Goal: Task Accomplishment & Management: Use online tool/utility

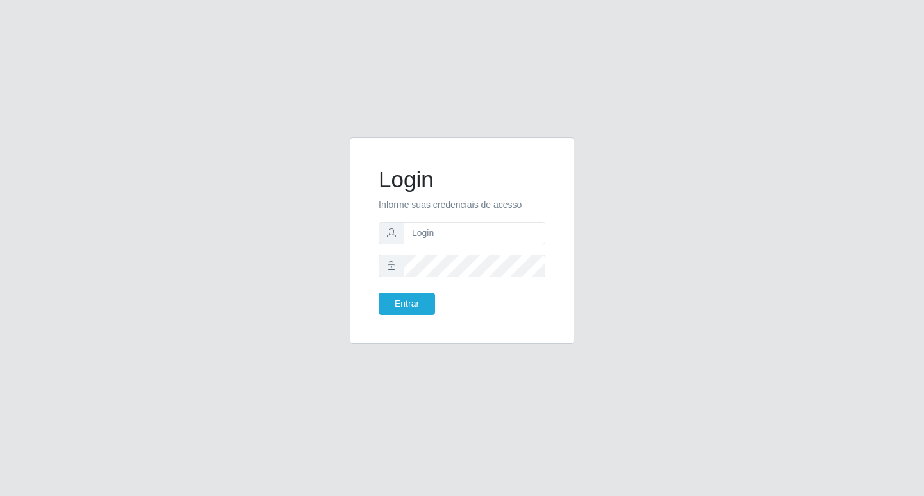
click at [479, 247] on form "Login Informe suas credenciais de acesso Entrar" at bounding box center [462, 240] width 167 height 149
click at [481, 237] on input "text" at bounding box center [475, 233] width 142 height 22
type input "[EMAIL_ADDRESS][DOMAIN_NAME]"
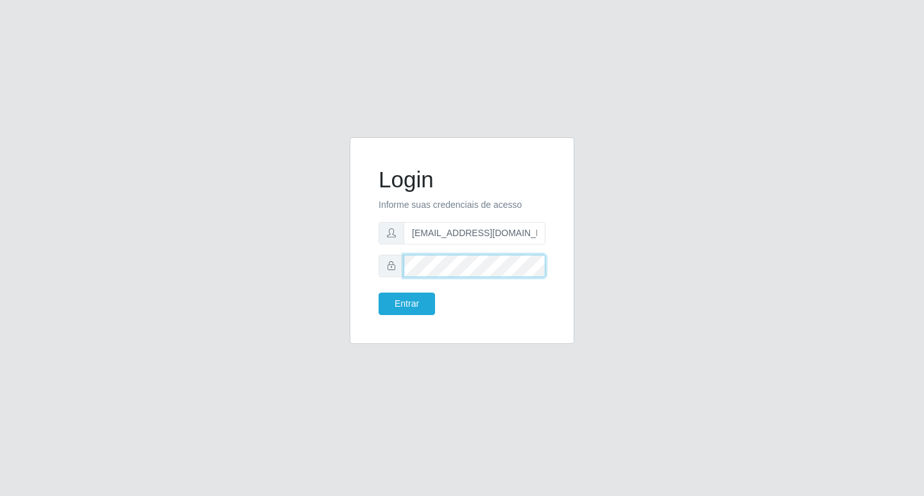
click at [379, 293] on button "Entrar" at bounding box center [407, 304] width 56 height 22
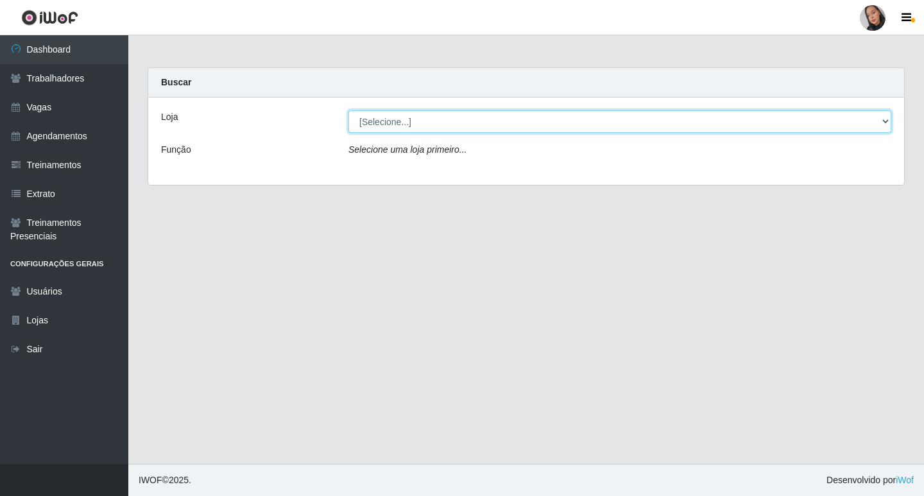
click at [762, 127] on select "[Selecione...] Supermercado [GEOGRAPHIC_DATA]" at bounding box center [619, 121] width 543 height 22
select select "165"
click at [348, 110] on select "[Selecione...] Supermercado [GEOGRAPHIC_DATA]" at bounding box center [619, 121] width 543 height 22
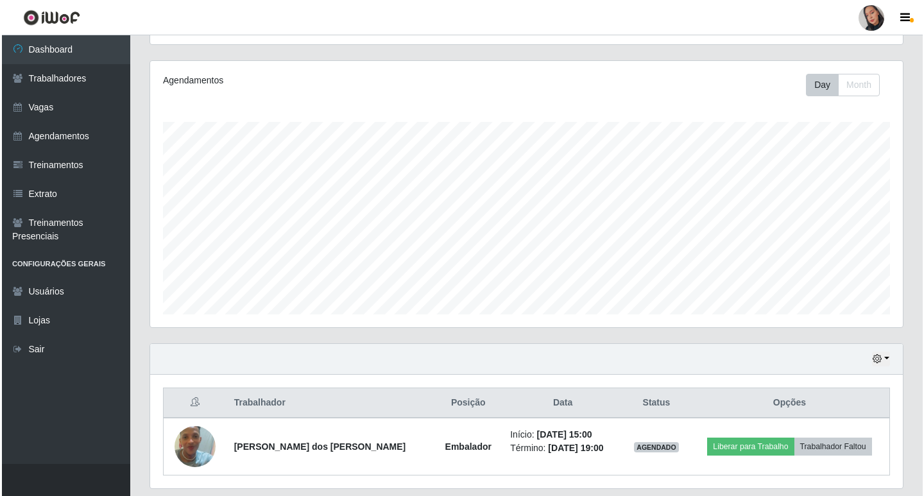
scroll to position [185, 0]
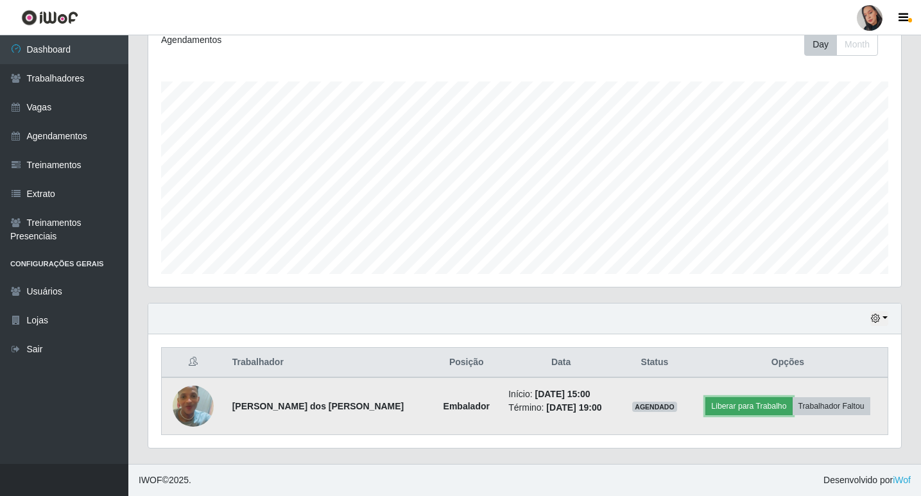
click at [758, 404] on button "Liberar para Trabalho" at bounding box center [748, 406] width 87 height 18
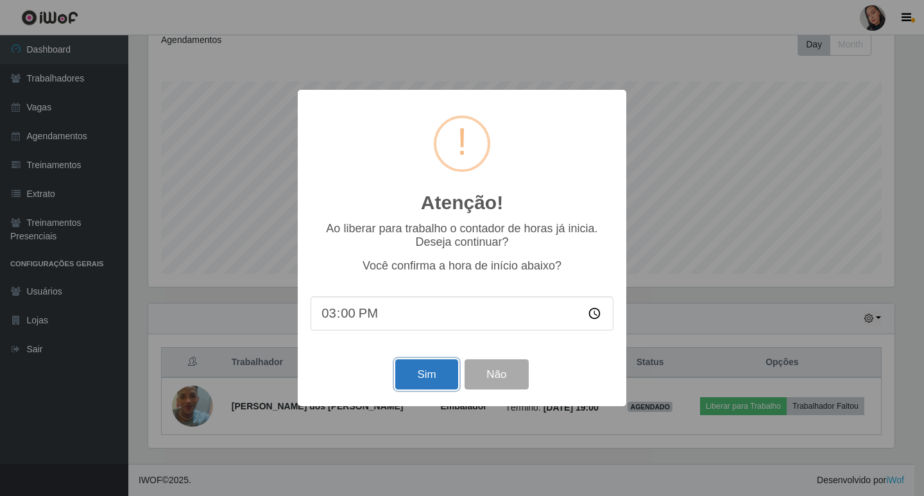
click at [418, 371] on button "Sim" at bounding box center [426, 374] width 62 height 30
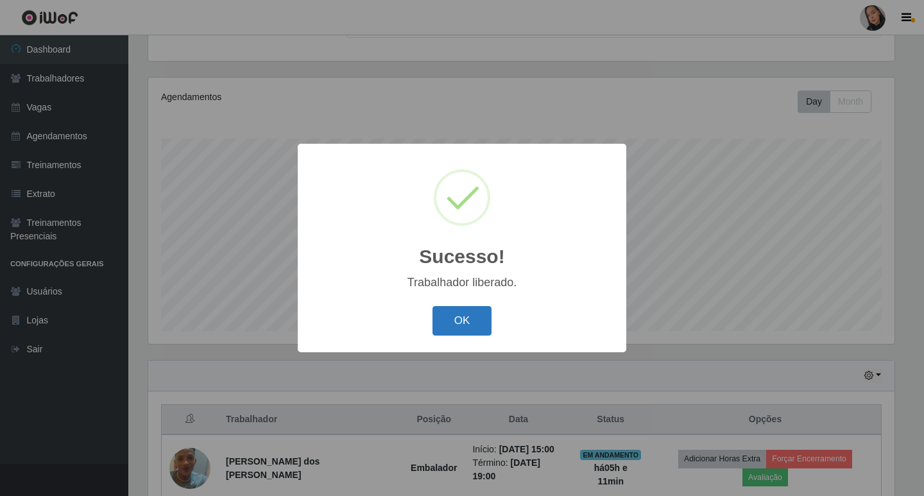
click at [459, 335] on button "OK" at bounding box center [463, 321] width 60 height 30
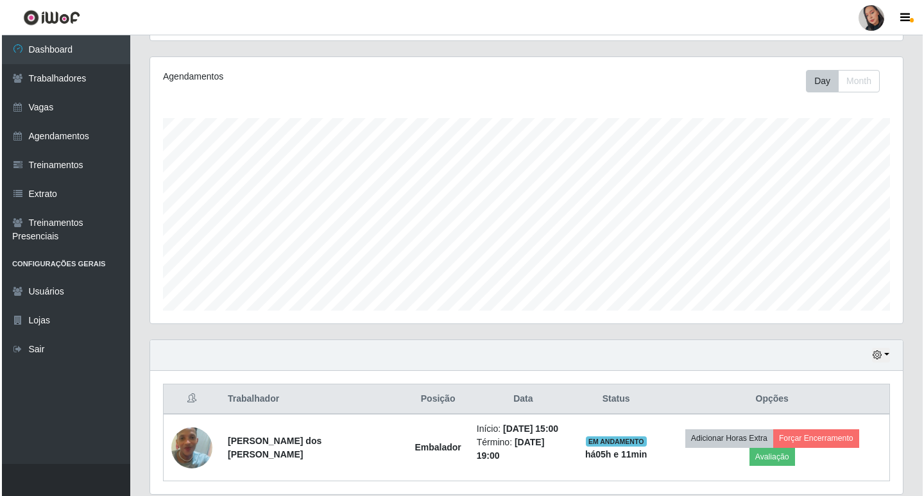
scroll to position [185, 0]
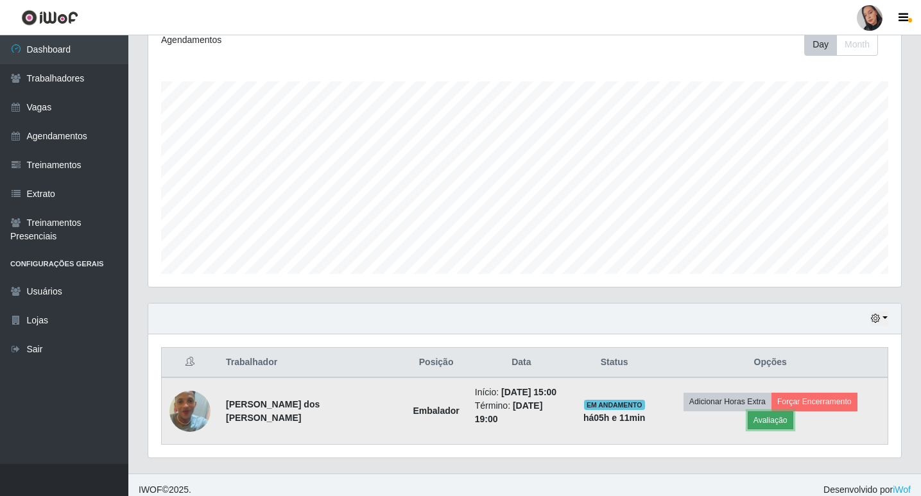
click at [793, 411] on button "Avaliação" at bounding box center [771, 420] width 46 height 18
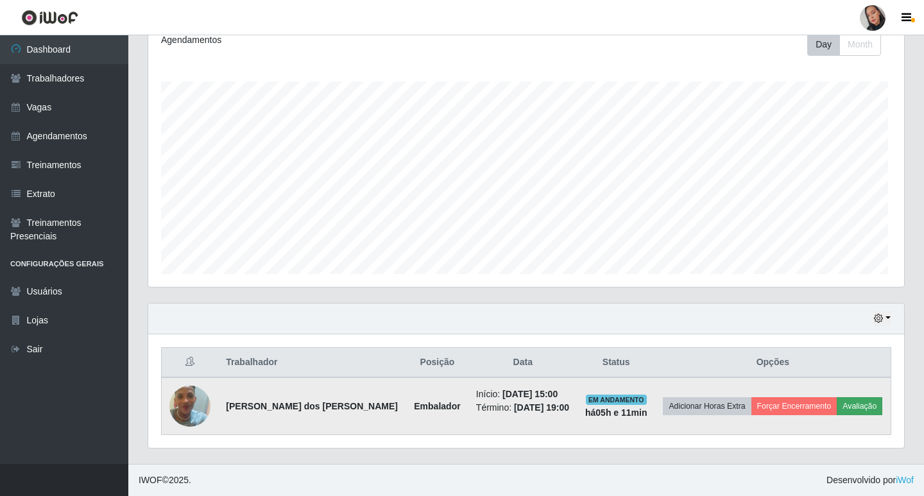
scroll to position [266, 746]
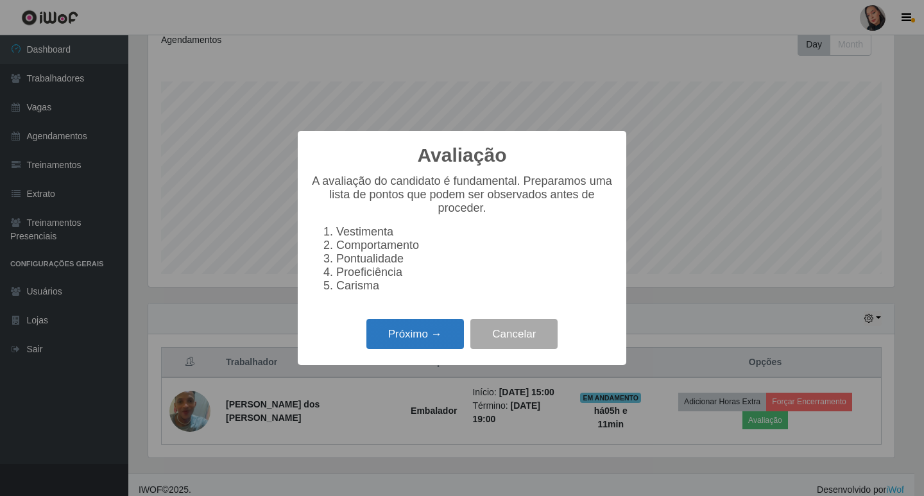
click at [436, 337] on button "Próximo →" at bounding box center [415, 334] width 98 height 30
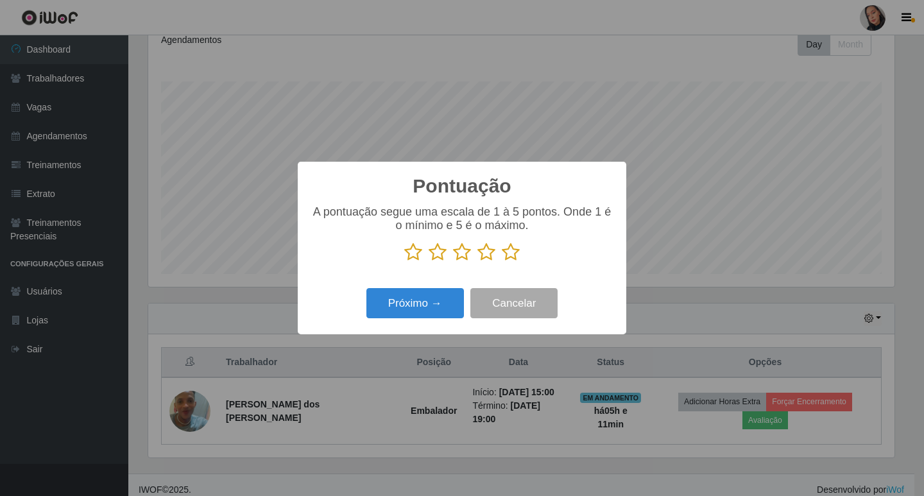
drag, startPoint x: 508, startPoint y: 257, endPoint x: 476, endPoint y: 284, distance: 41.8
click at [504, 258] on icon at bounding box center [511, 252] width 18 height 19
click at [502, 262] on input "radio" at bounding box center [502, 262] width 0 height 0
click at [438, 296] on button "Próximo →" at bounding box center [415, 303] width 98 height 30
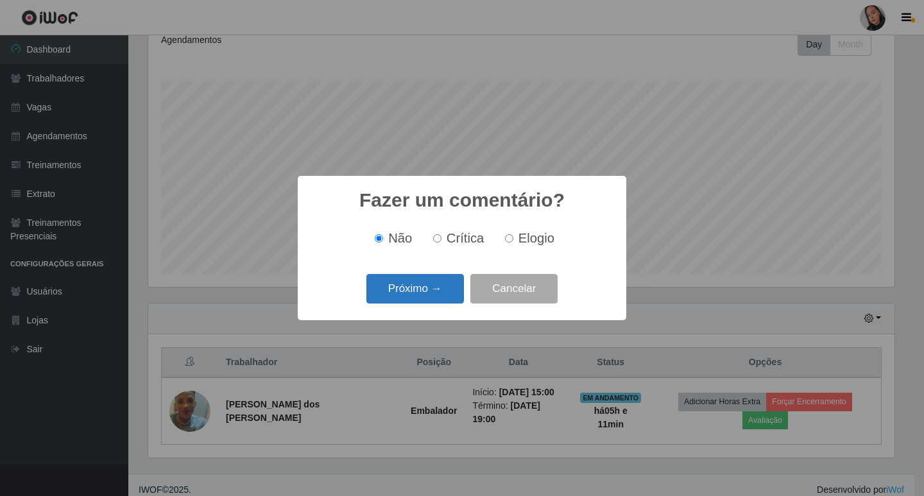
click at [435, 296] on button "Próximo →" at bounding box center [415, 289] width 98 height 30
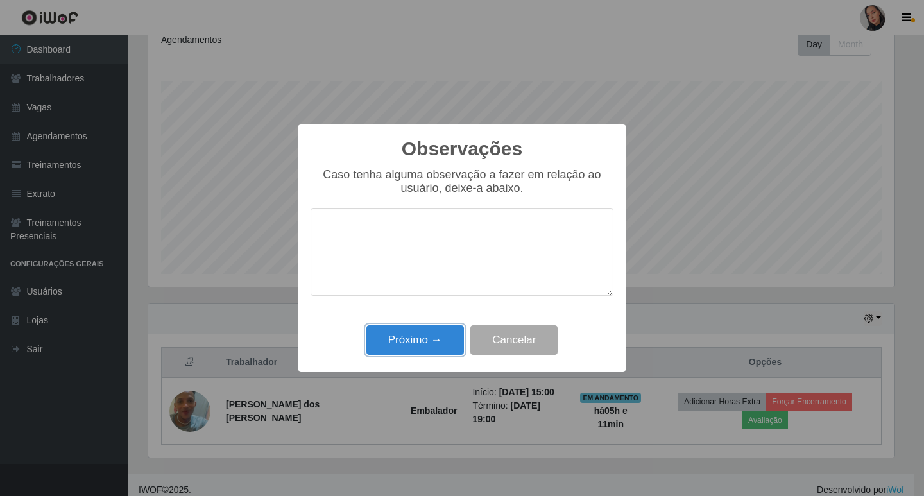
drag, startPoint x: 435, startPoint y: 296, endPoint x: 557, endPoint y: 336, distance: 128.3
click at [442, 336] on button "Próximo →" at bounding box center [415, 340] width 98 height 30
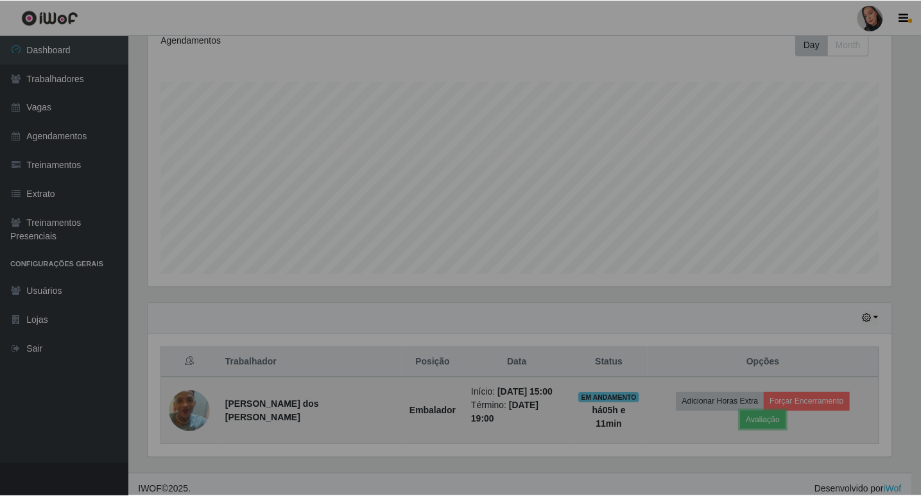
scroll to position [266, 753]
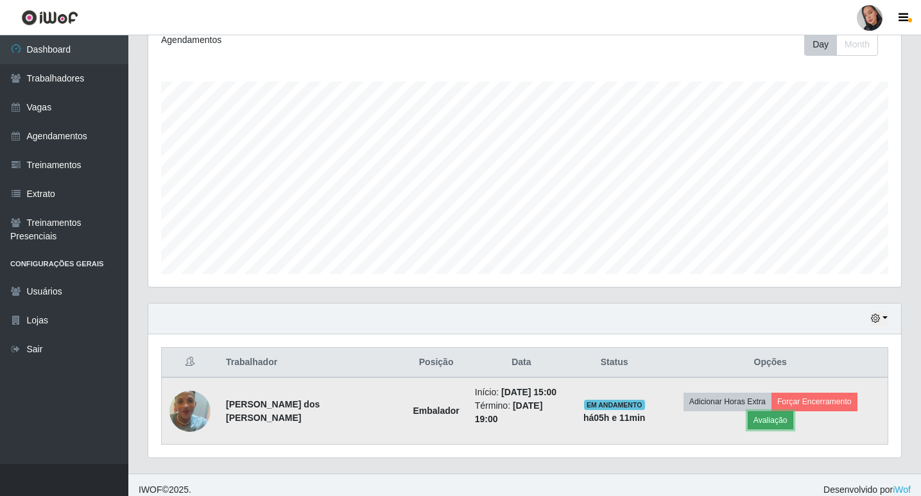
click at [793, 411] on button "Avaliação" at bounding box center [771, 420] width 46 height 18
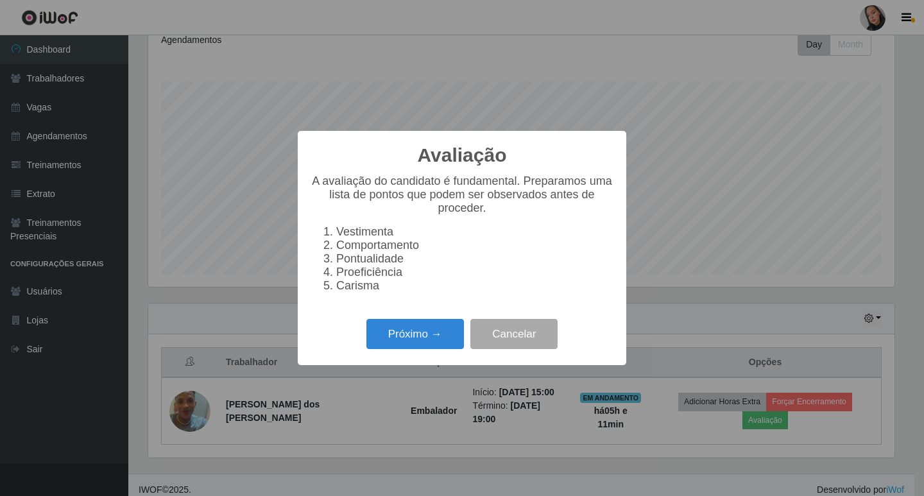
drag, startPoint x: 773, startPoint y: 365, endPoint x: 596, endPoint y: 357, distance: 177.3
click at [769, 365] on div "Avaliação × A avaliação do candidato é fundamental. Preparamos uma lista de pon…" at bounding box center [462, 248] width 924 height 496
click at [495, 345] on button "Cancelar" at bounding box center [513, 334] width 87 height 30
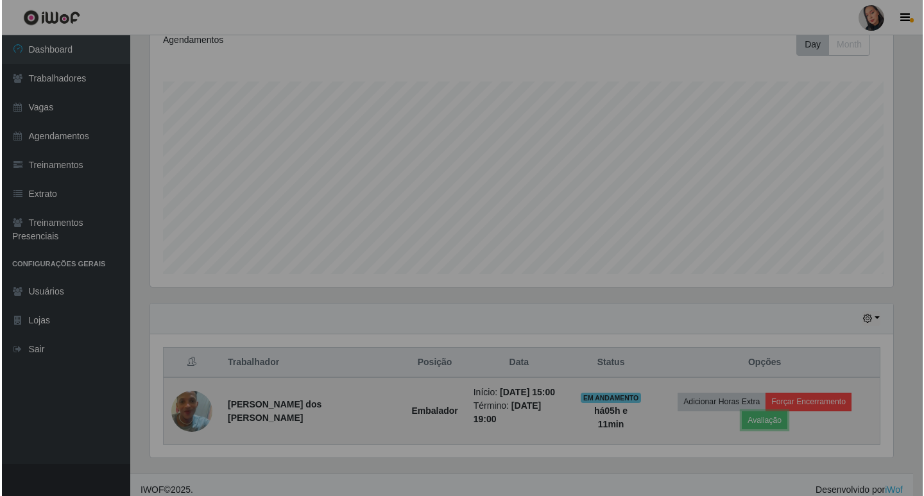
scroll to position [266, 753]
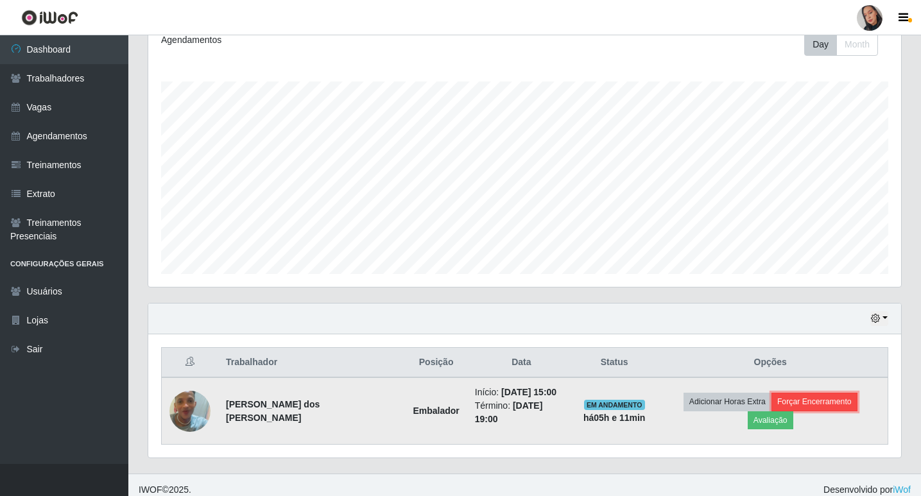
click at [771, 408] on button "Forçar Encerramento" at bounding box center [814, 402] width 86 height 18
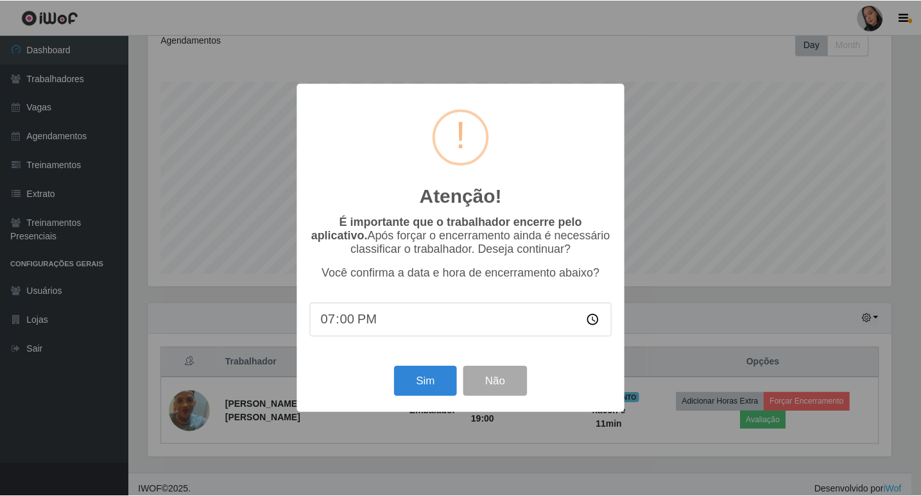
scroll to position [266, 746]
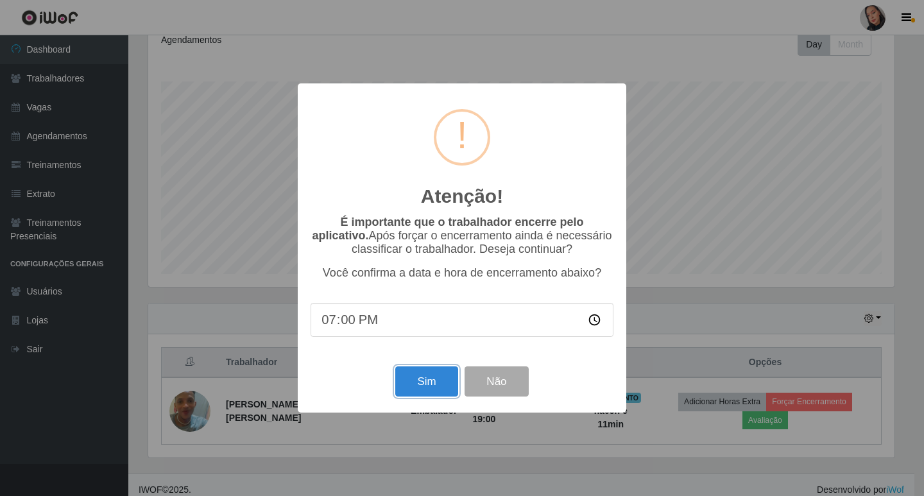
click at [445, 365] on div "Atenção! × É importante que o trabalhador encerre pelo aplicativo. Após forçar …" at bounding box center [462, 247] width 329 height 329
click at [432, 368] on div "Atenção! × É importante que o trabalhador encerre pelo aplicativo. Após forçar …" at bounding box center [462, 247] width 329 height 329
click at [438, 361] on div "Atenção! × É importante que o trabalhador encerre pelo aplicativo. Após forçar …" at bounding box center [462, 247] width 329 height 329
click at [435, 384] on button "Sim" at bounding box center [426, 381] width 62 height 30
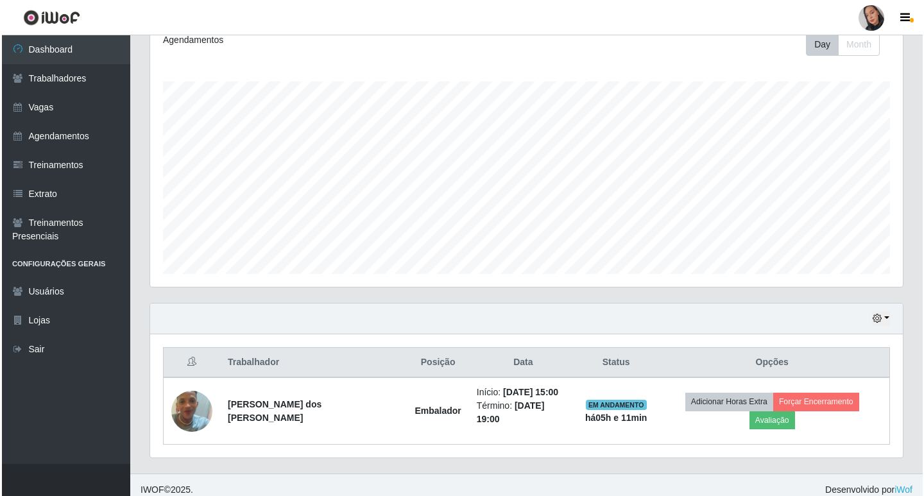
scroll to position [0, 0]
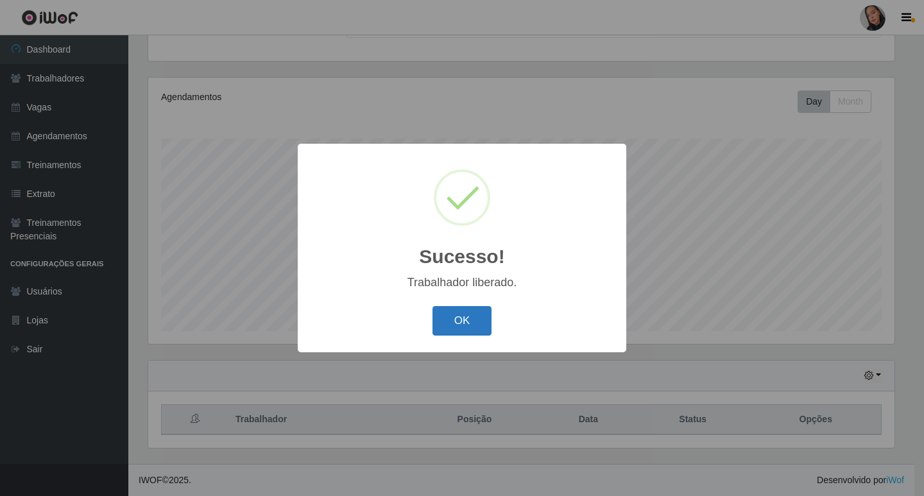
click at [463, 324] on button "OK" at bounding box center [463, 321] width 60 height 30
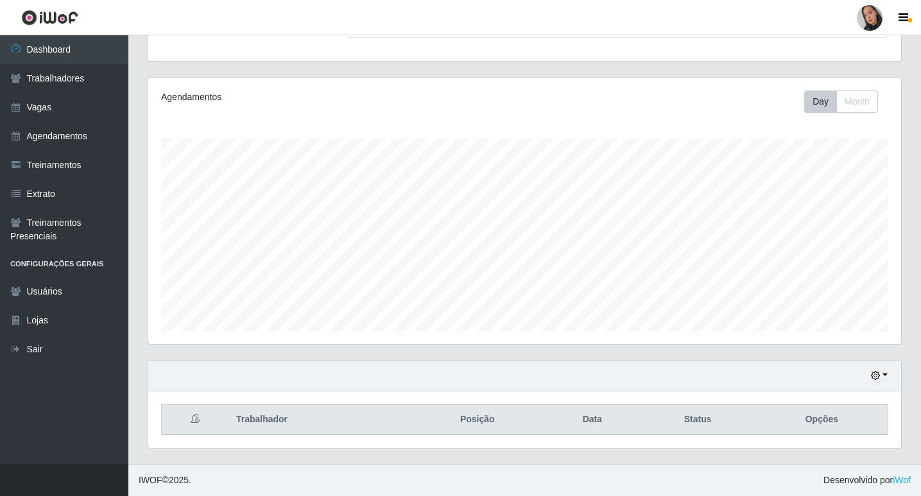
click at [887, 13] on link at bounding box center [869, 18] width 39 height 26
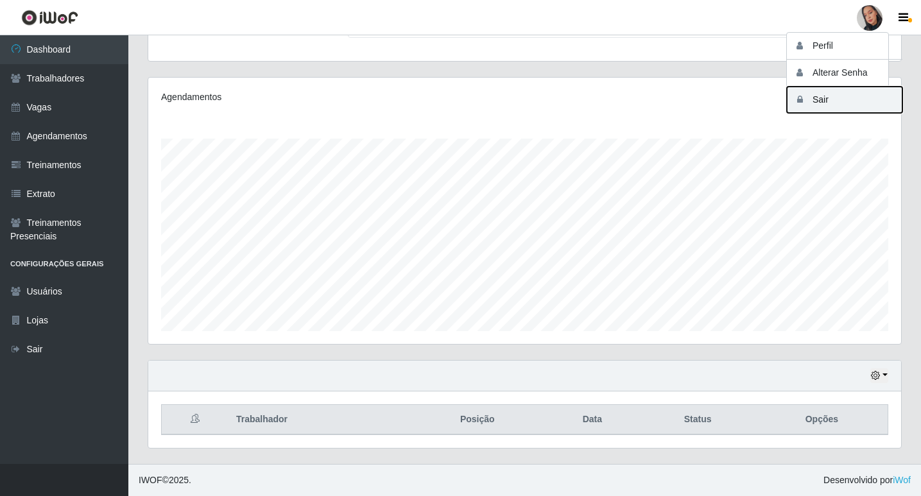
click at [847, 101] on button "Sair" at bounding box center [845, 100] width 116 height 26
